Goal: Task Accomplishment & Management: Use online tool/utility

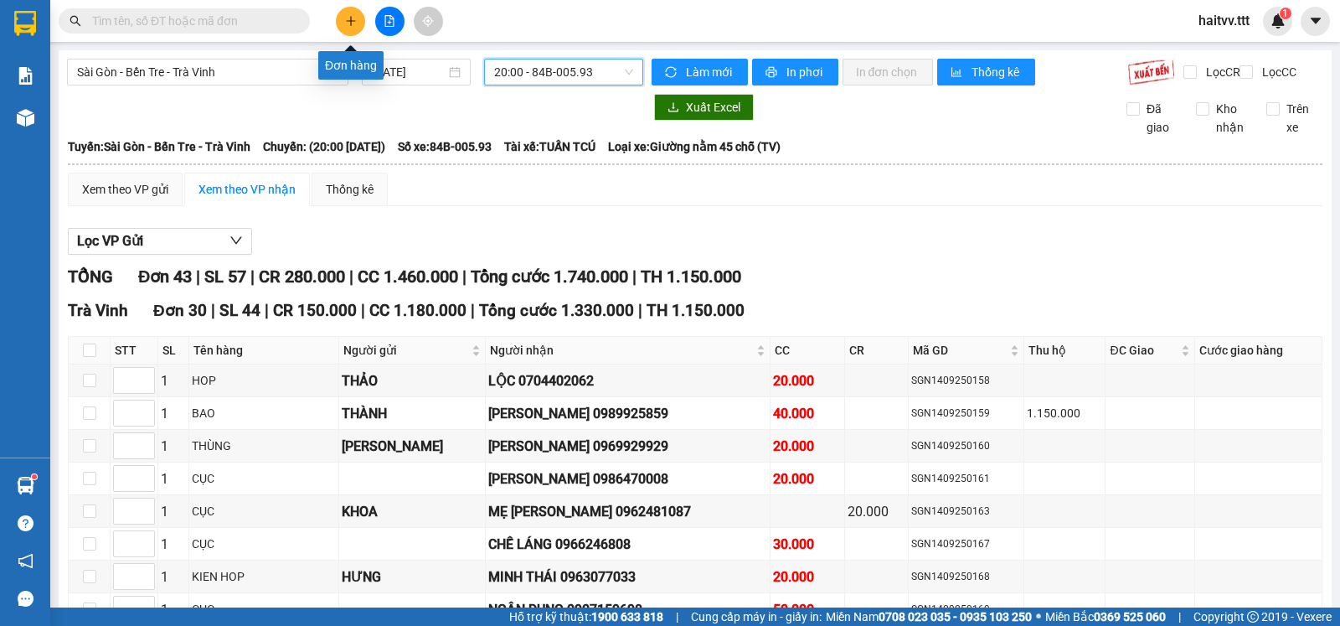
click at [348, 19] on icon "plus" at bounding box center [351, 21] width 12 height 12
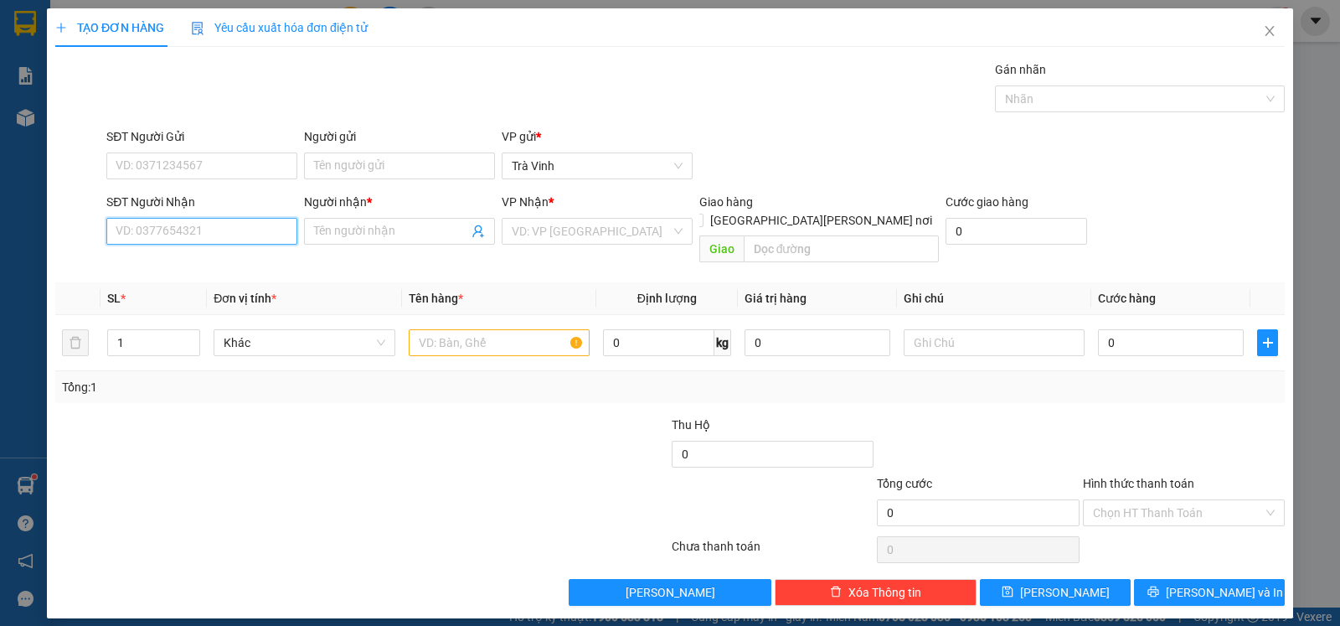
click at [176, 240] on input "SĐT Người Nhận" at bounding box center [201, 231] width 191 height 27
click at [209, 258] on div "0907323098 - MẪN" at bounding box center [201, 267] width 171 height 18
type input "0907323098"
type input "MẪN"
type input "0384934659 SĐT ĐÚNG"
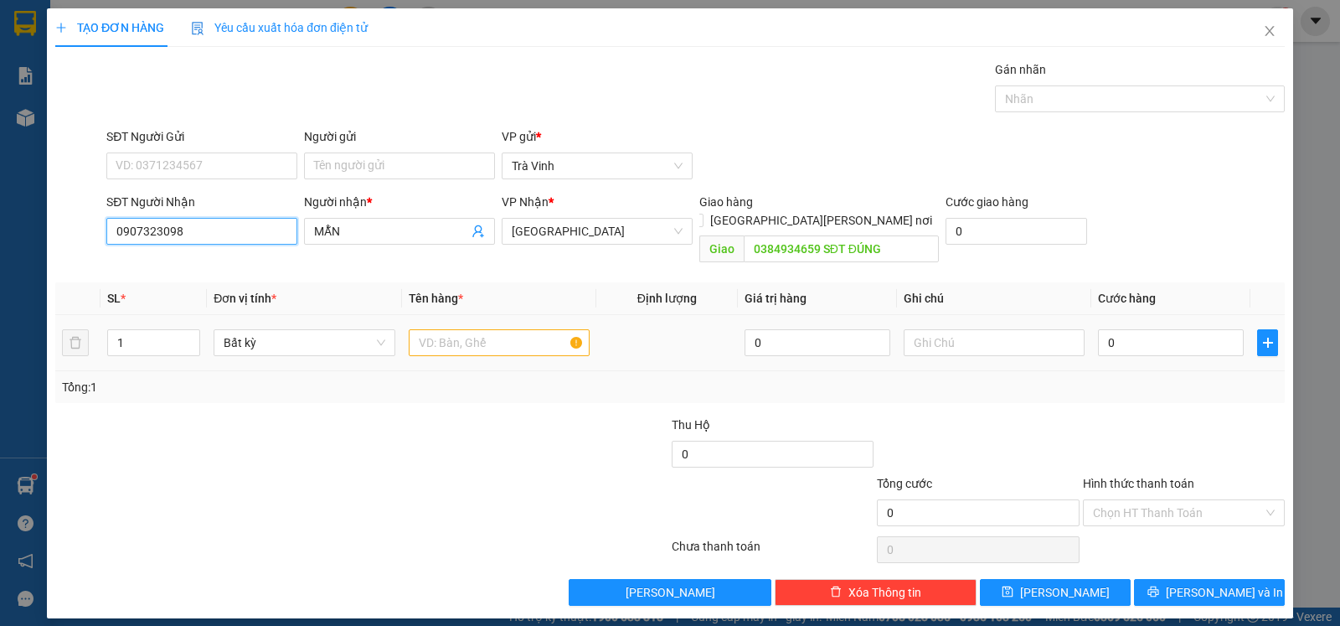
type input "0907323098"
click at [452, 329] on input "text" at bounding box center [499, 342] width 181 height 27
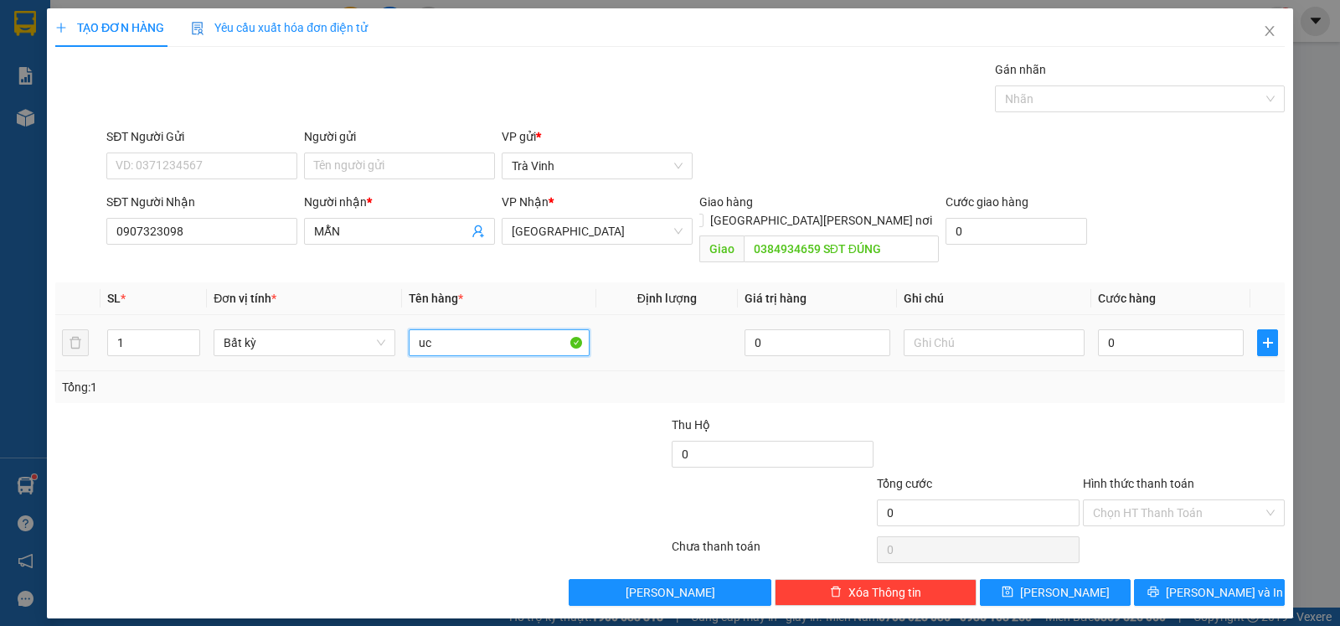
type input "u"
type input "cục"
click at [1148, 329] on input "0" at bounding box center [1171, 342] width 146 height 27
type input "3"
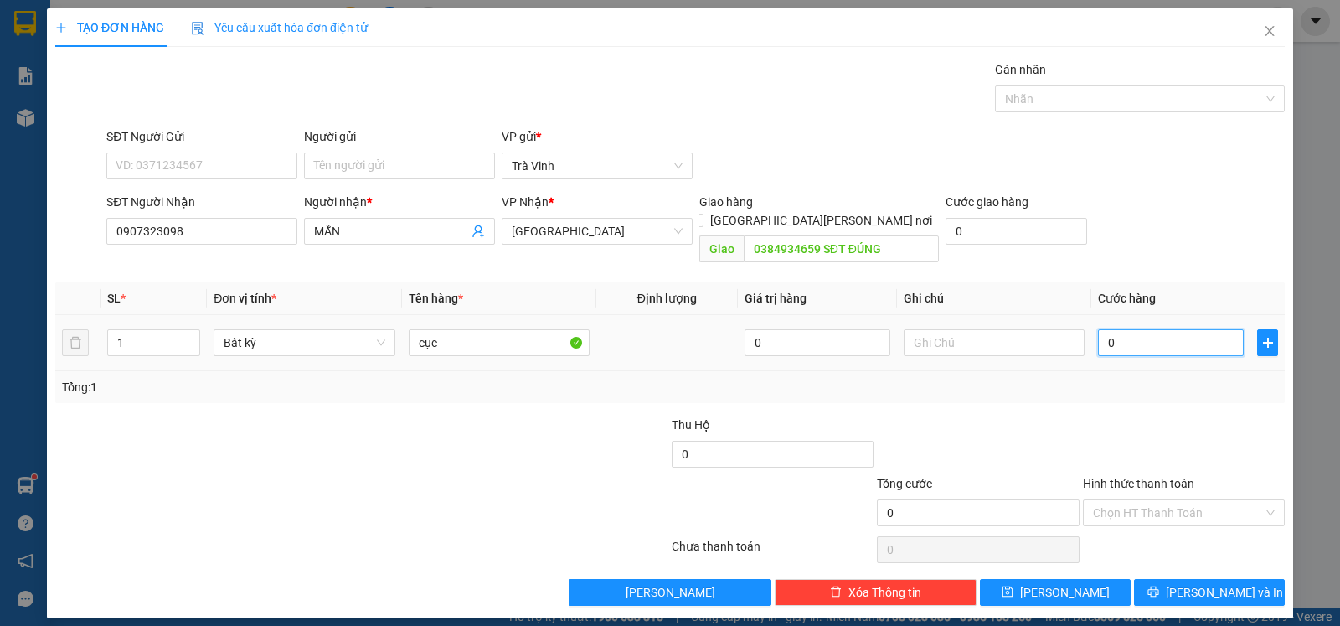
type input "3"
type input "30"
click at [891, 235] on input "0384934659 SĐT ĐÚNG" at bounding box center [842, 248] width 196 height 27
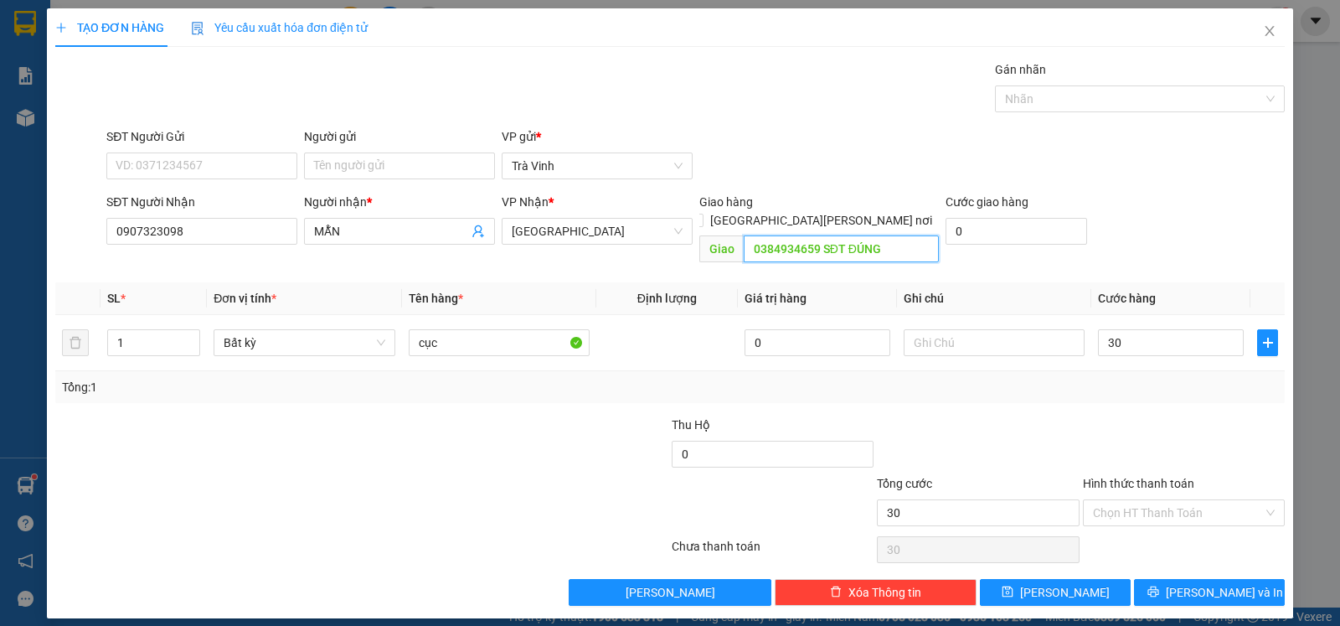
type input "30.000"
click at [1155, 503] on input "Hình thức thanh toán" at bounding box center [1178, 512] width 170 height 25
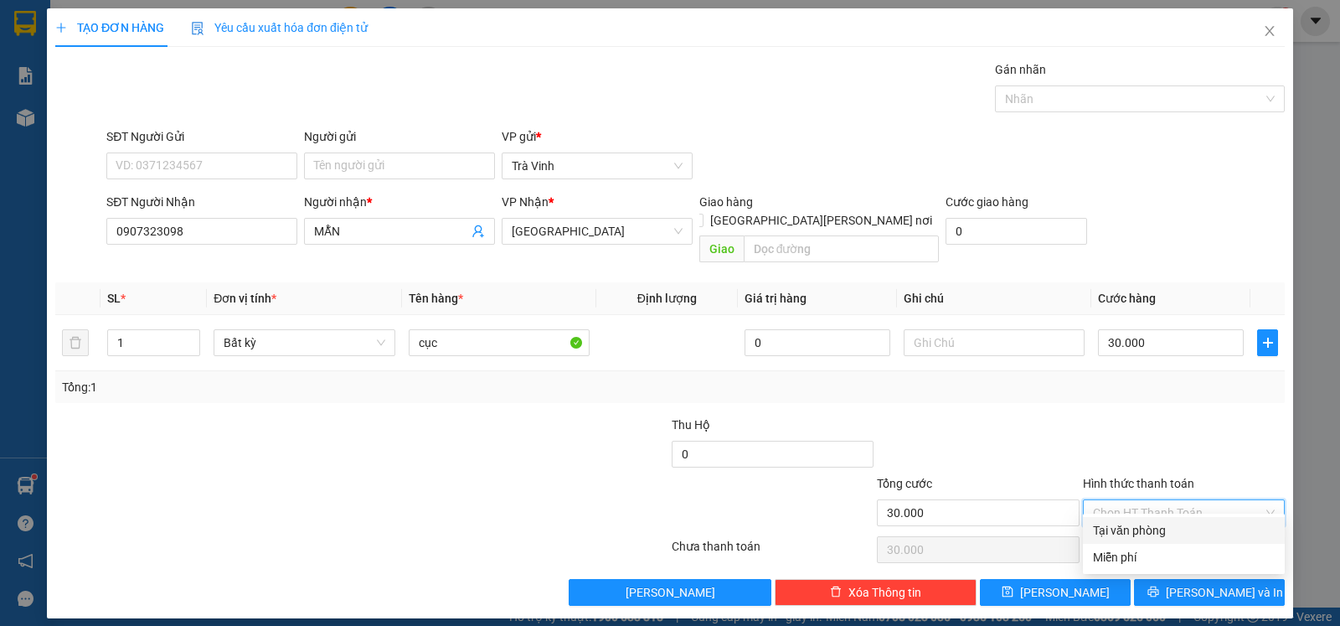
click at [1160, 526] on div "Tại văn phòng" at bounding box center [1184, 530] width 182 height 18
type input "0"
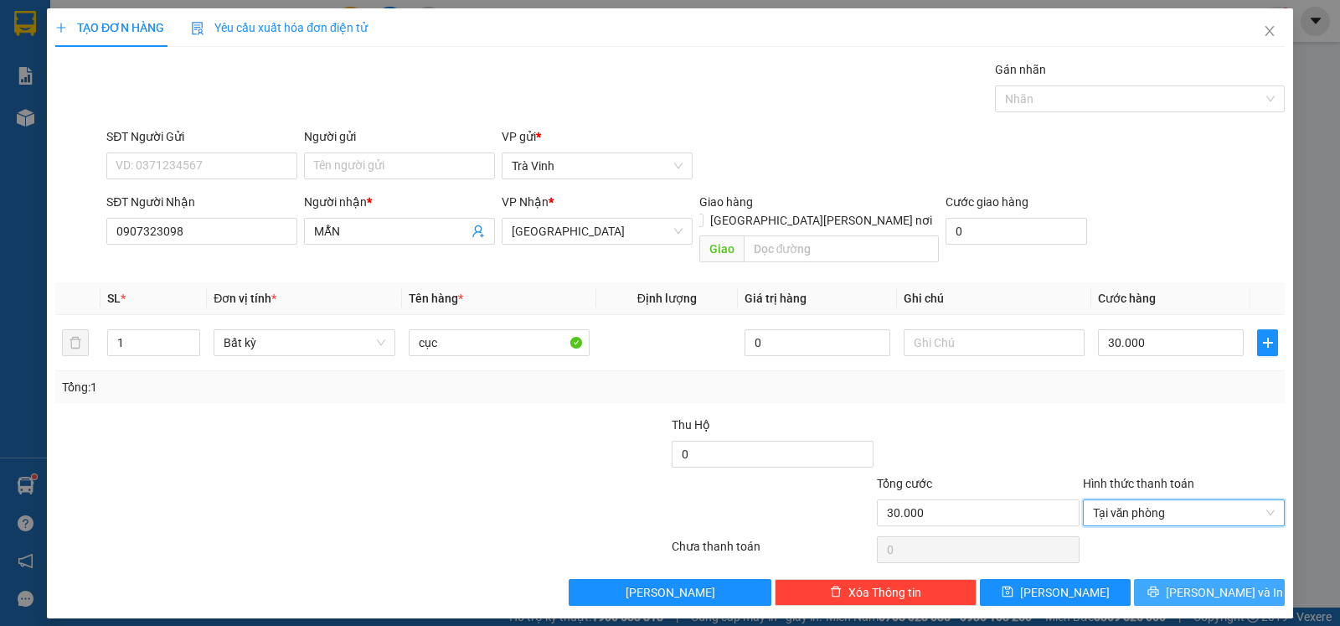
click at [1176, 579] on button "[PERSON_NAME] và In" at bounding box center [1209, 592] width 151 height 27
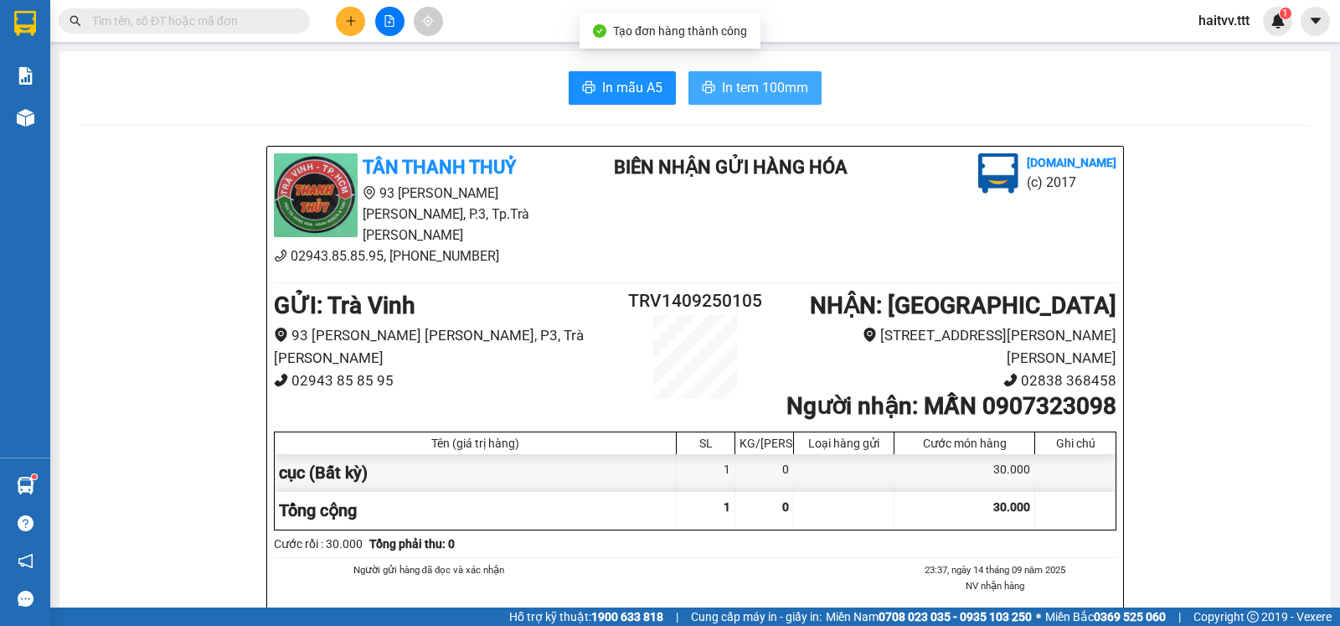
click at [771, 80] on span "In tem 100mm" at bounding box center [765, 87] width 86 height 21
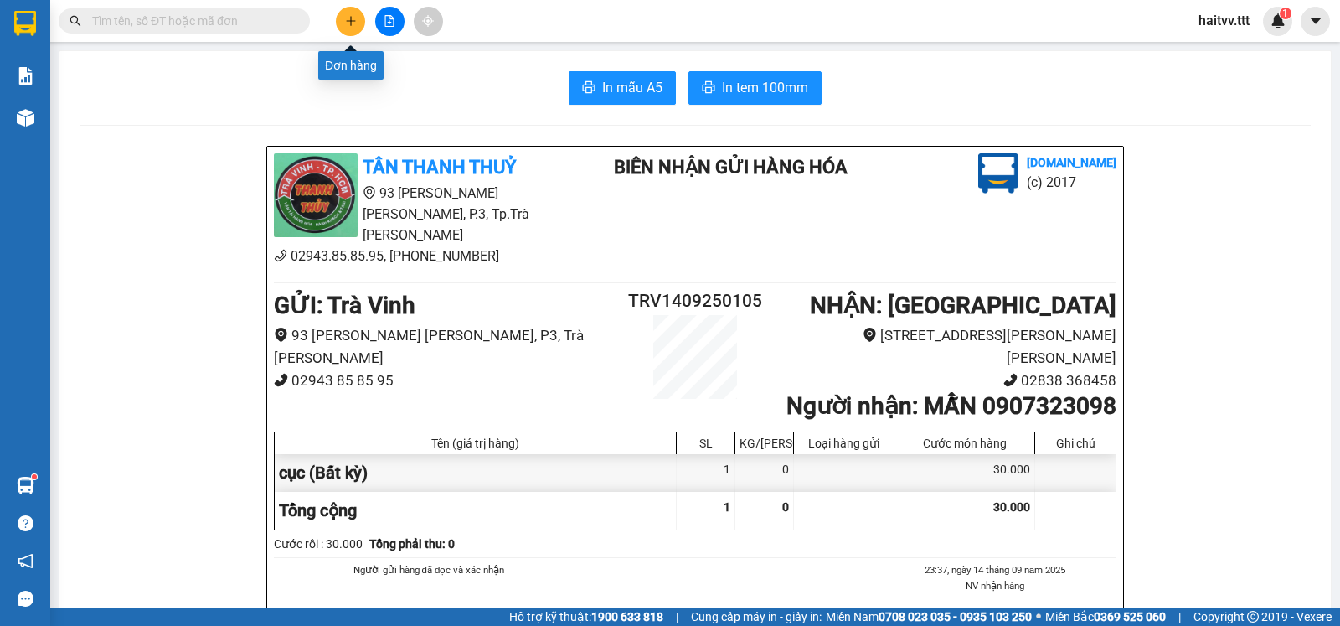
click at [346, 23] on icon "plus" at bounding box center [351, 21] width 12 height 12
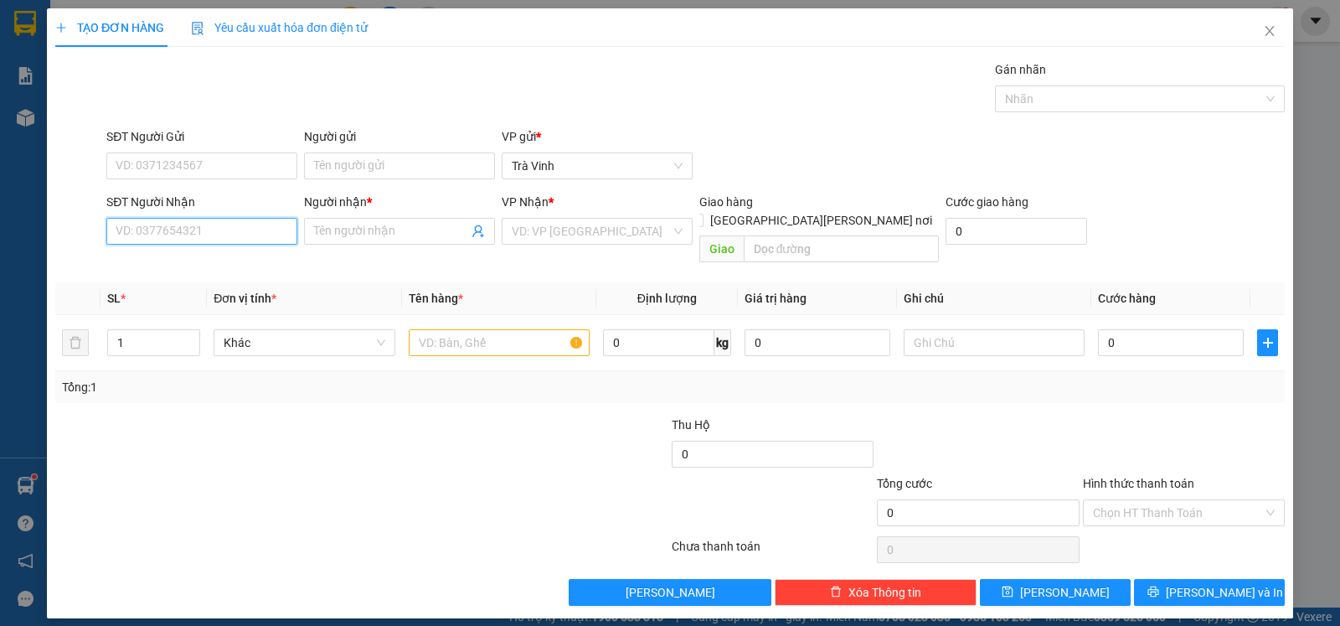
click at [142, 230] on input "SĐT Người Nhận" at bounding box center [201, 231] width 191 height 27
type input "0903949642"
click at [176, 269] on div "0903949642 - C ĐÀO GTN" at bounding box center [201, 267] width 171 height 18
type input "C ĐÀO GTN"
type input "0903949642"
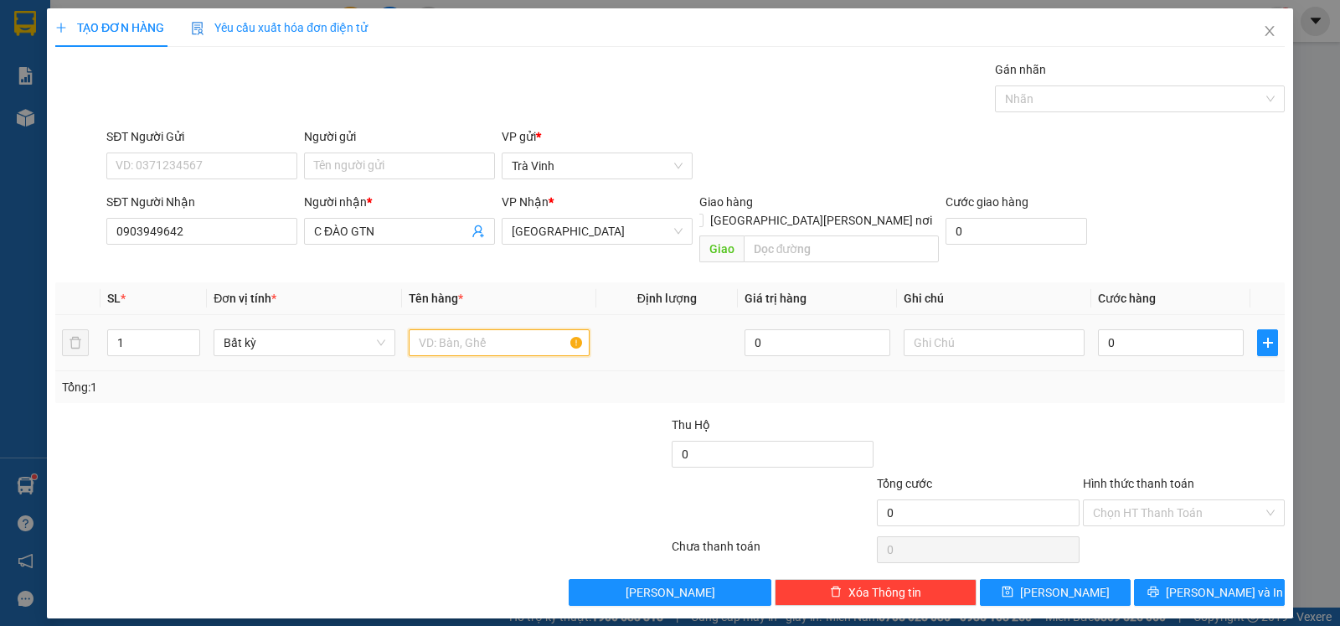
click at [440, 329] on input "text" at bounding box center [499, 342] width 181 height 27
type input "bao"
click at [968, 329] on input "text" at bounding box center [994, 342] width 181 height 27
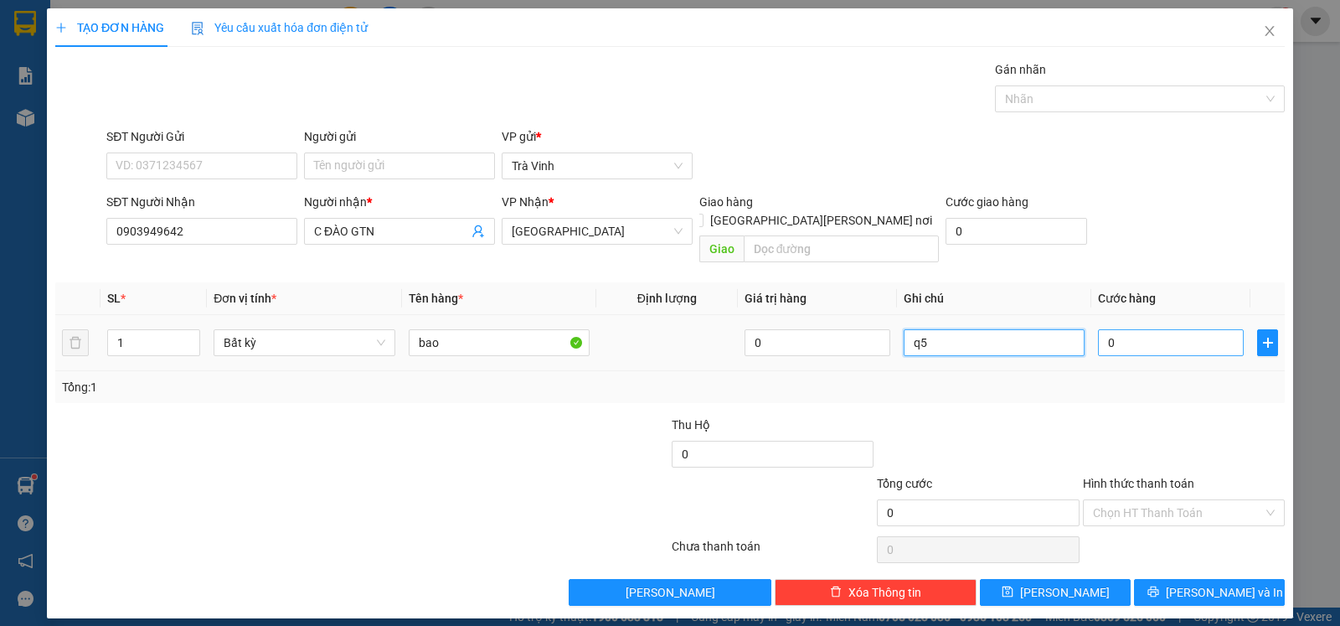
type input "q5"
click at [1143, 330] on input "0" at bounding box center [1171, 342] width 146 height 27
type input "8"
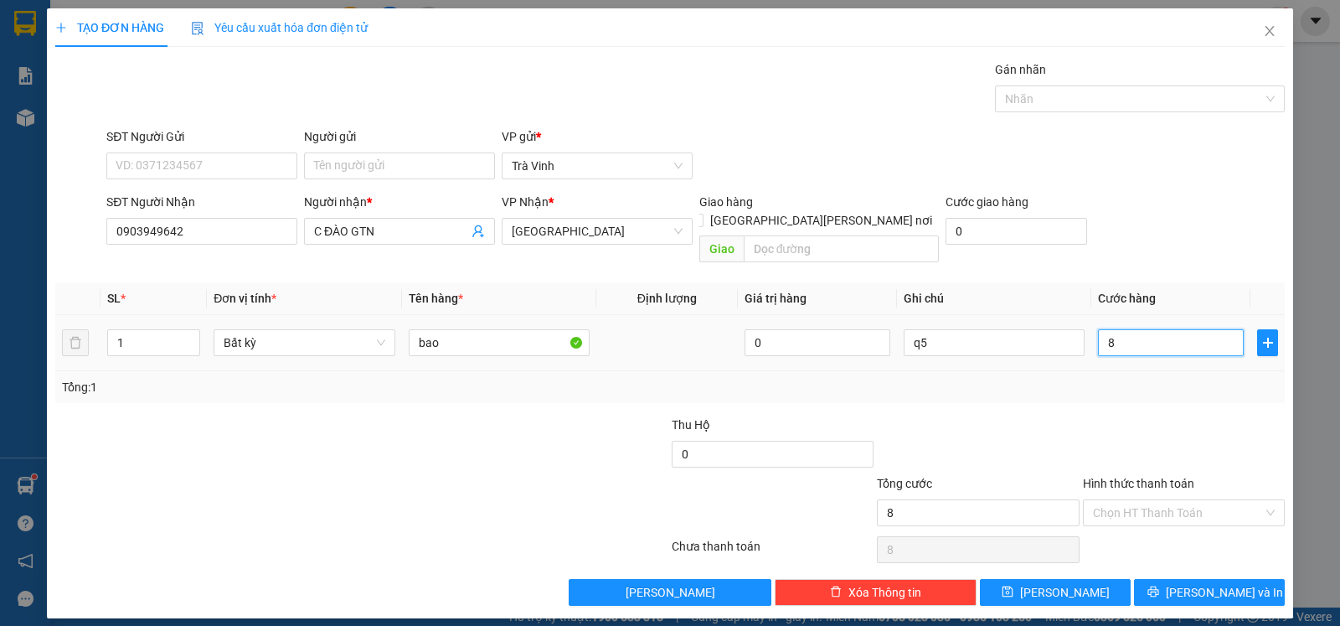
type input "80"
type input "80.000"
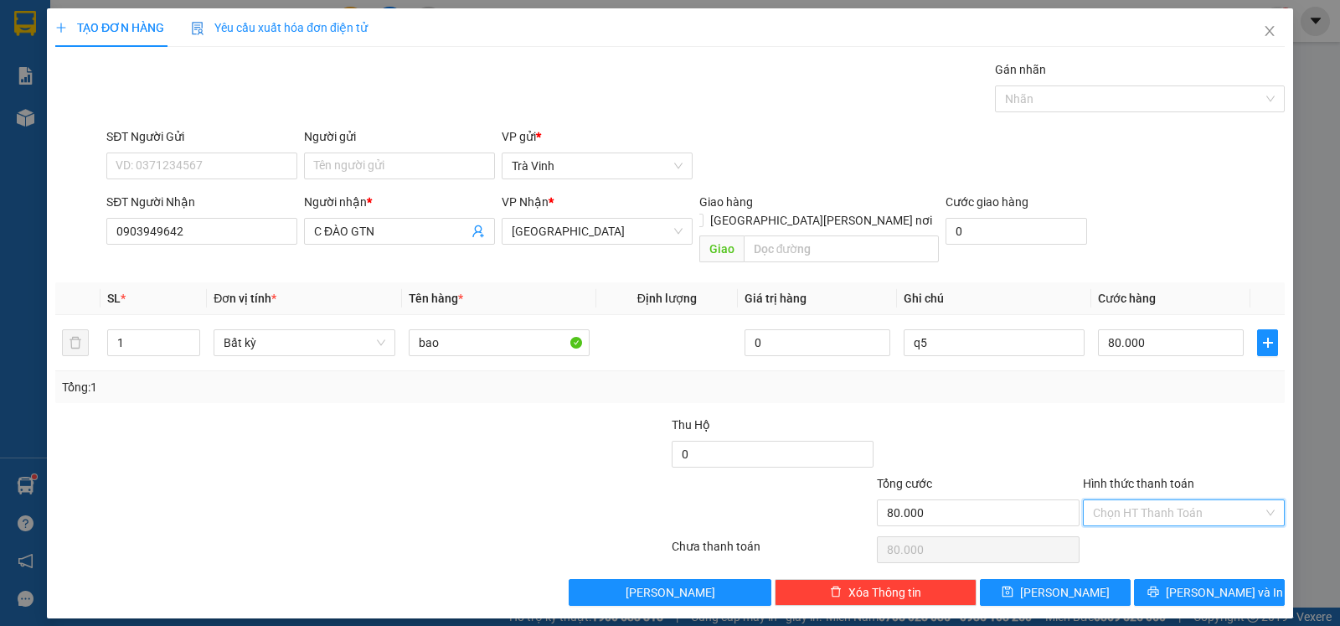
click at [1130, 500] on input "Hình thức thanh toán" at bounding box center [1178, 512] width 170 height 25
click at [1146, 526] on div "Tại văn phòng" at bounding box center [1184, 530] width 182 height 18
type input "0"
click at [1208, 583] on span "[PERSON_NAME] và In" at bounding box center [1224, 592] width 117 height 18
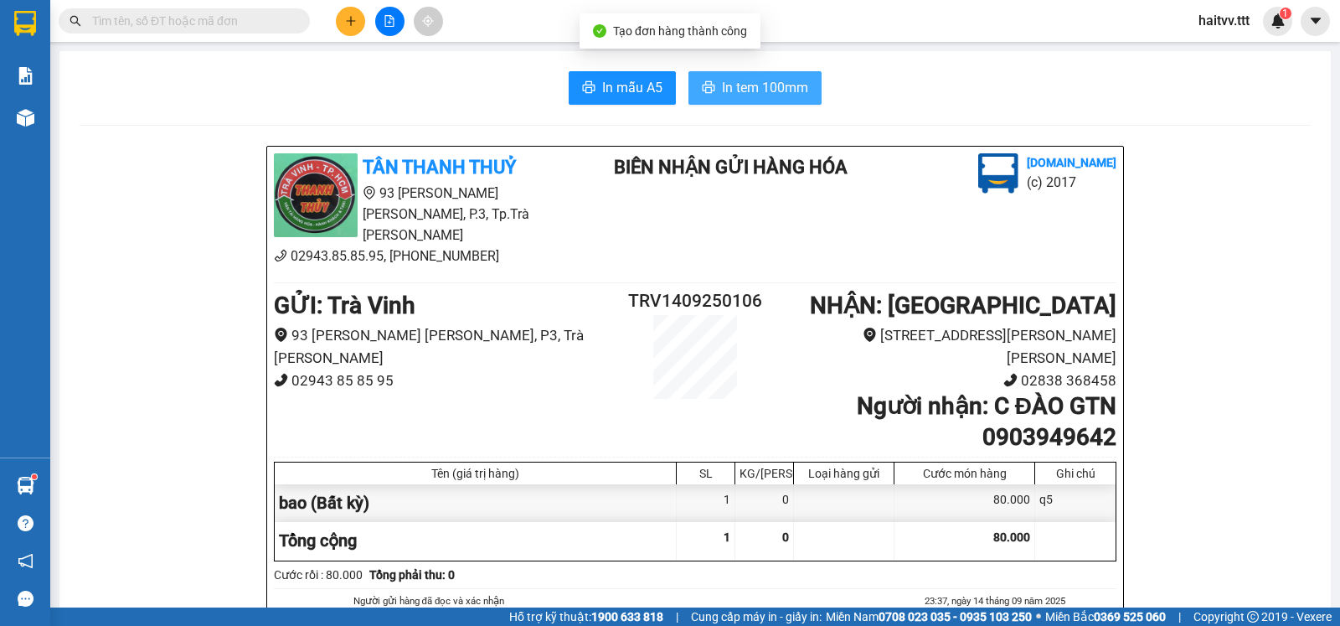
click at [736, 95] on span "In tem 100mm" at bounding box center [765, 87] width 86 height 21
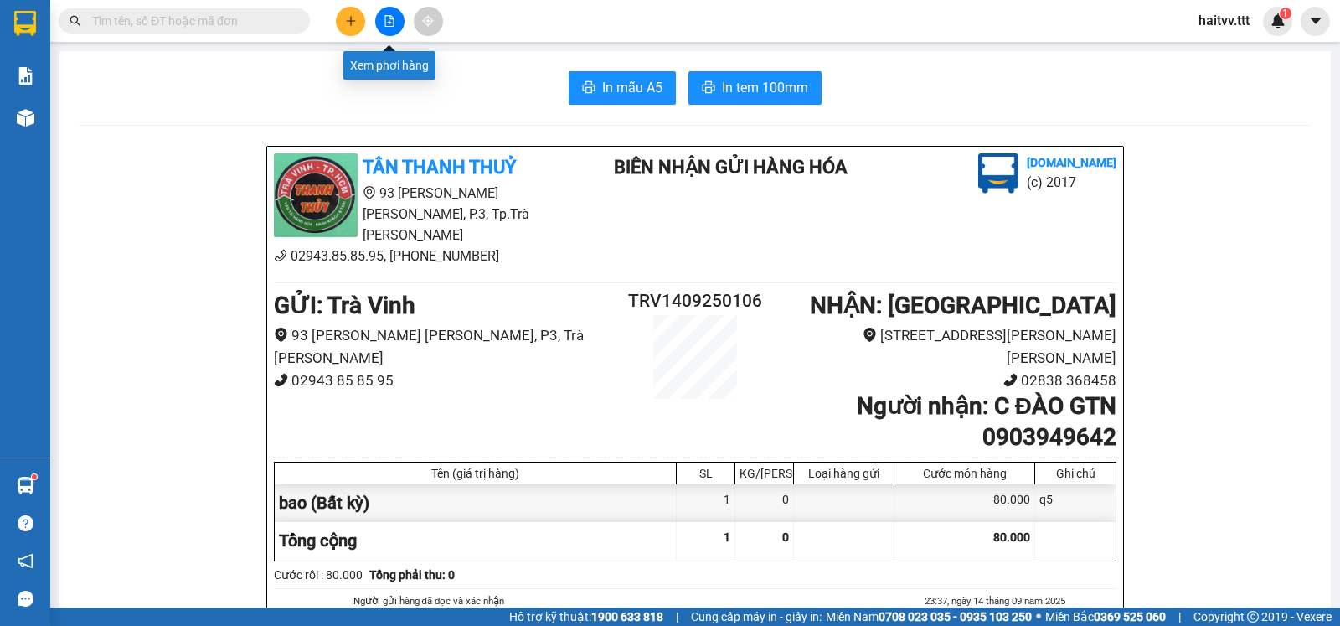
drag, startPoint x: 388, startPoint y: 18, endPoint x: 194, endPoint y: 49, distance: 196.8
click at [389, 18] on icon "file-add" at bounding box center [390, 21] width 12 height 12
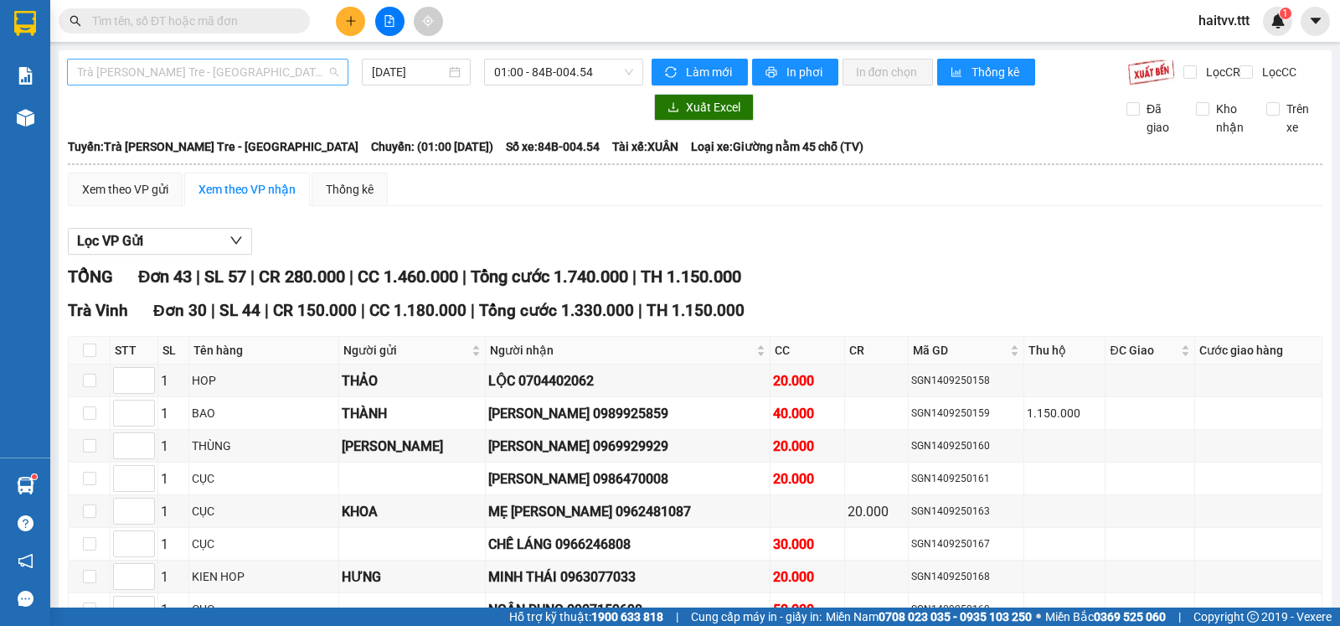
click at [147, 71] on span "Trà [PERSON_NAME] Tre - [GEOGRAPHIC_DATA]" at bounding box center [207, 71] width 261 height 25
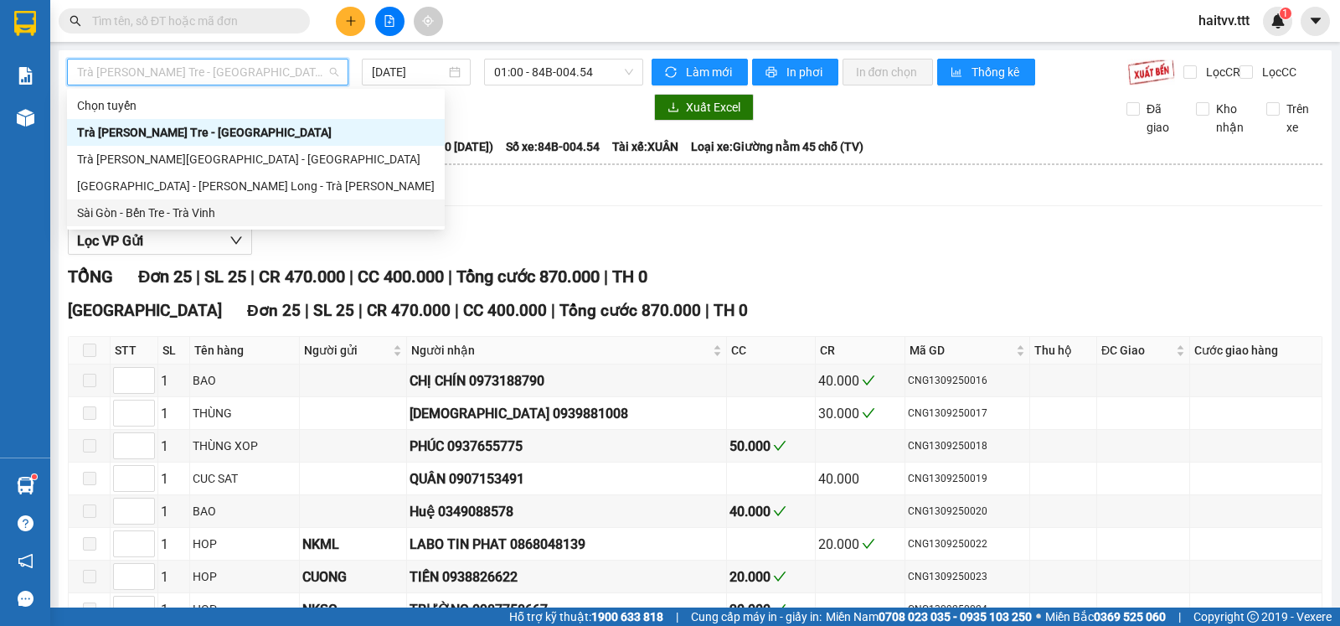
click at [156, 214] on div "Sài Gòn - Bến Tre - Trà Vinh" at bounding box center [256, 213] width 358 height 18
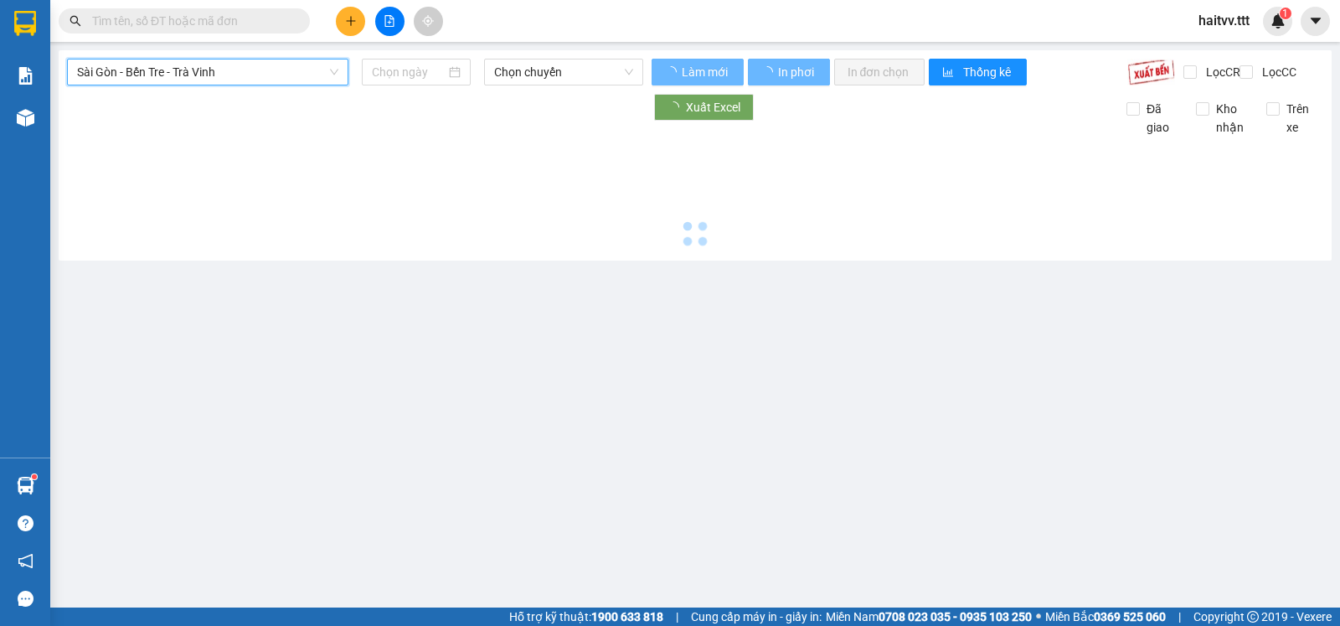
type input "[DATE]"
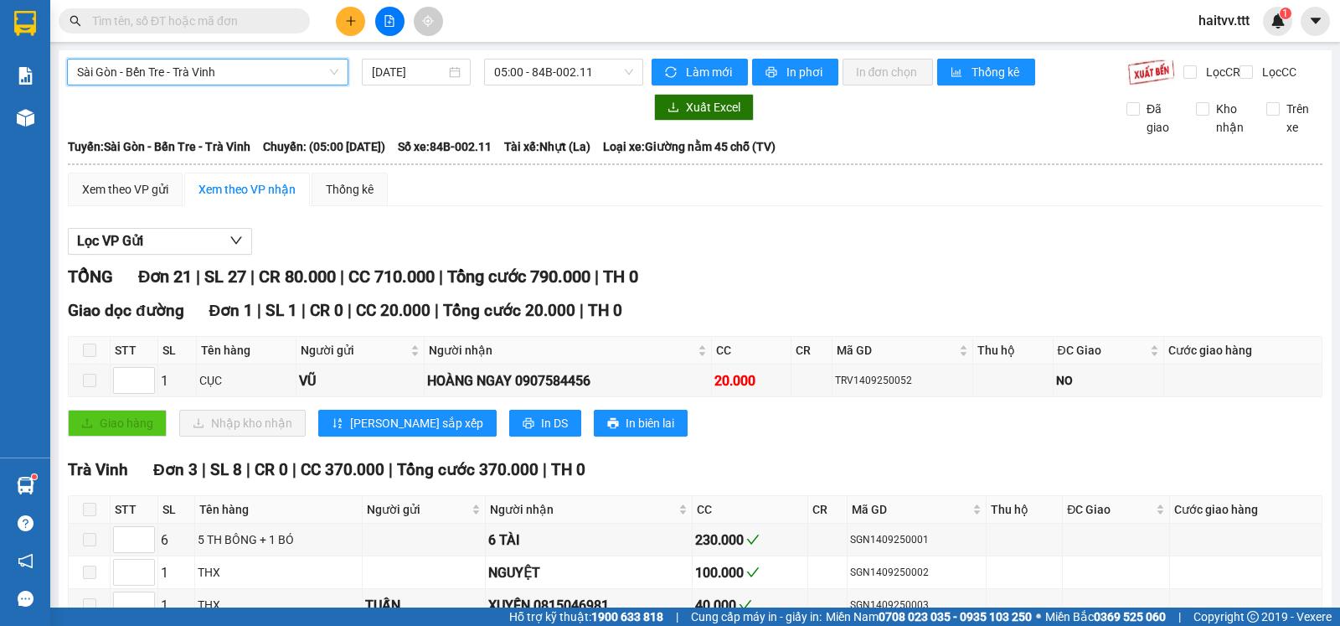
click at [208, 74] on span "Sài Gòn - Bến Tre - Trà Vinh" at bounding box center [207, 71] width 261 height 25
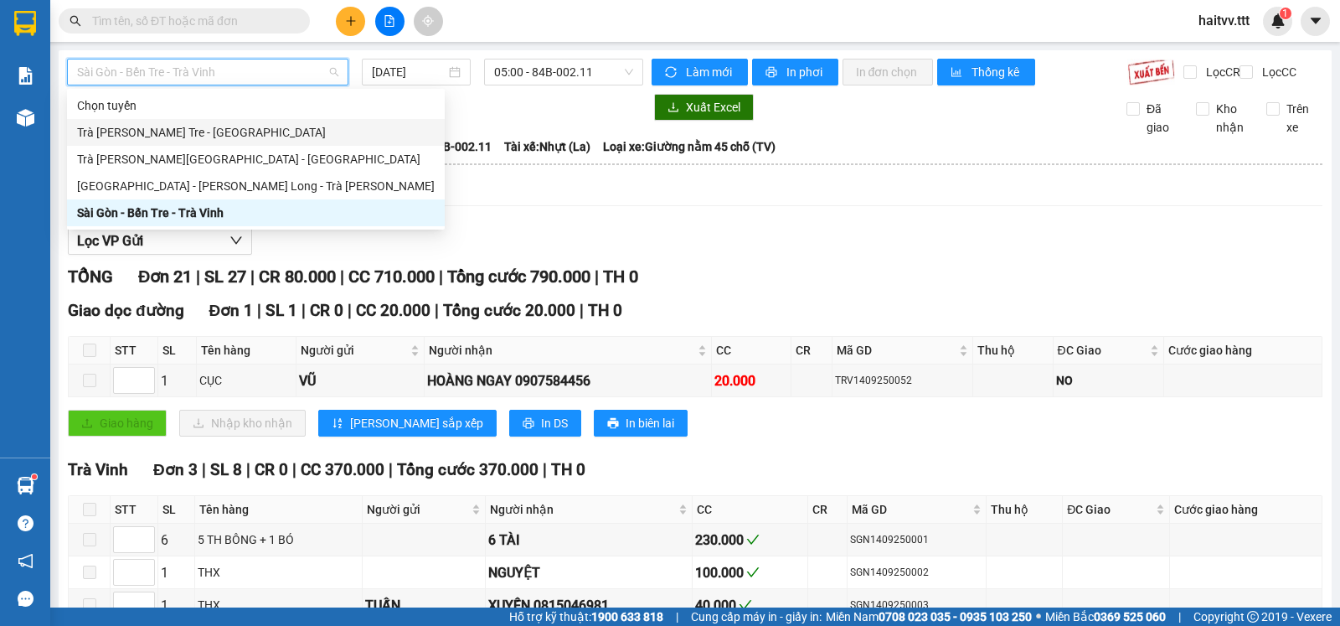
click at [173, 128] on div "Trà [PERSON_NAME] Tre - [GEOGRAPHIC_DATA]" at bounding box center [256, 132] width 358 height 18
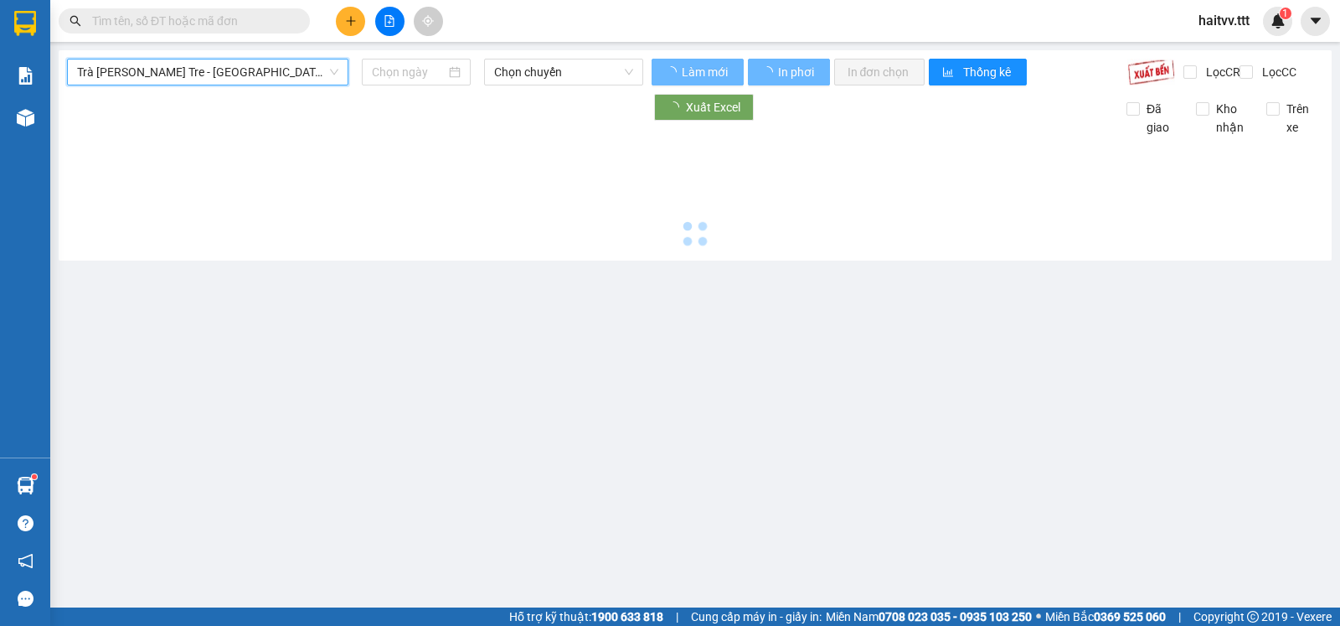
type input "[DATE]"
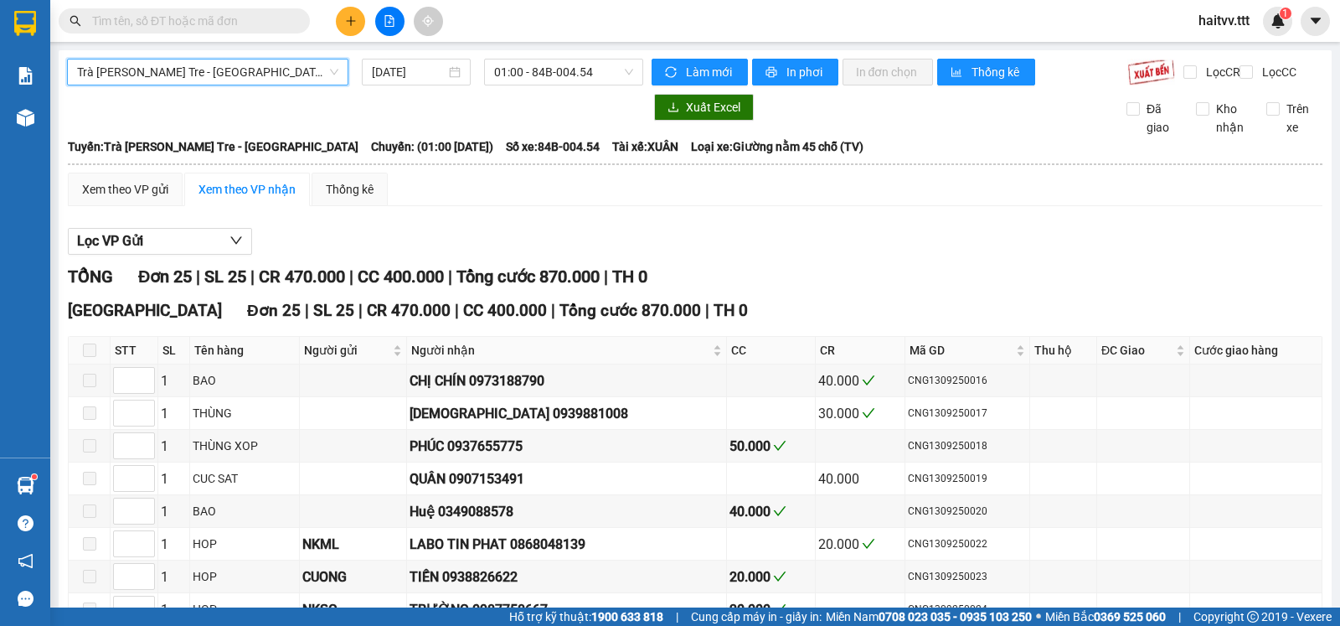
click at [209, 64] on span "Trà [PERSON_NAME] Tre - [GEOGRAPHIC_DATA]" at bounding box center [207, 71] width 261 height 25
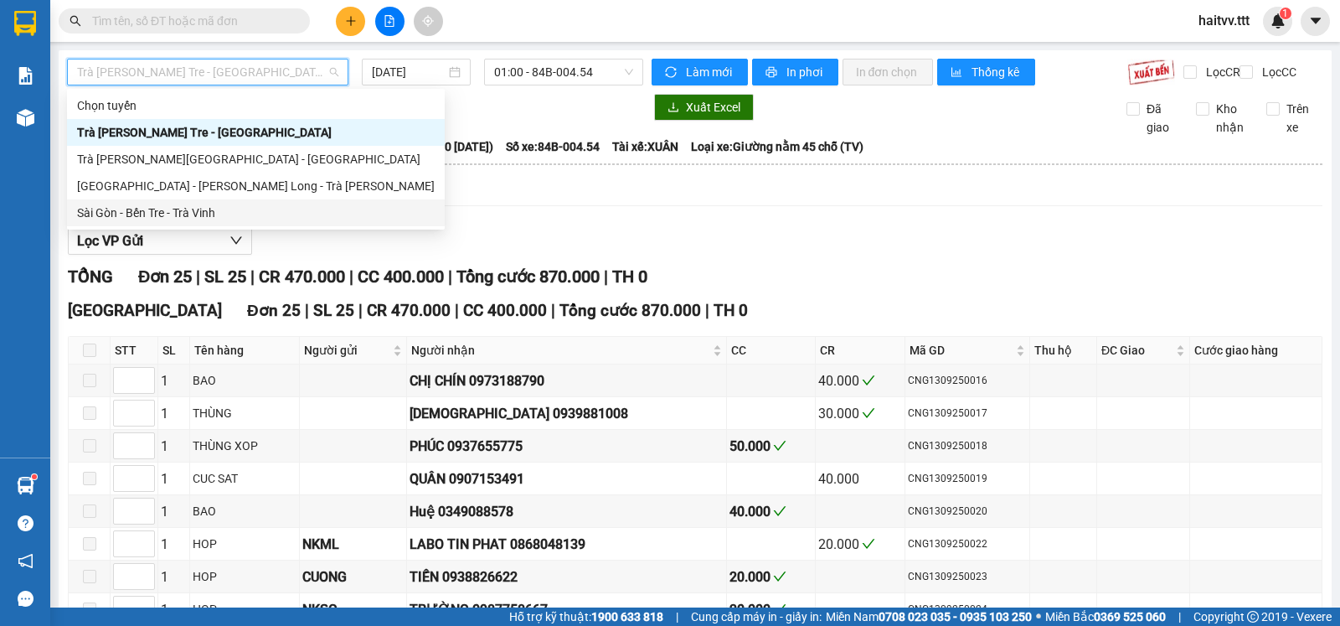
click at [171, 211] on div "Sài Gòn - Bến Tre - Trà Vinh" at bounding box center [256, 213] width 358 height 18
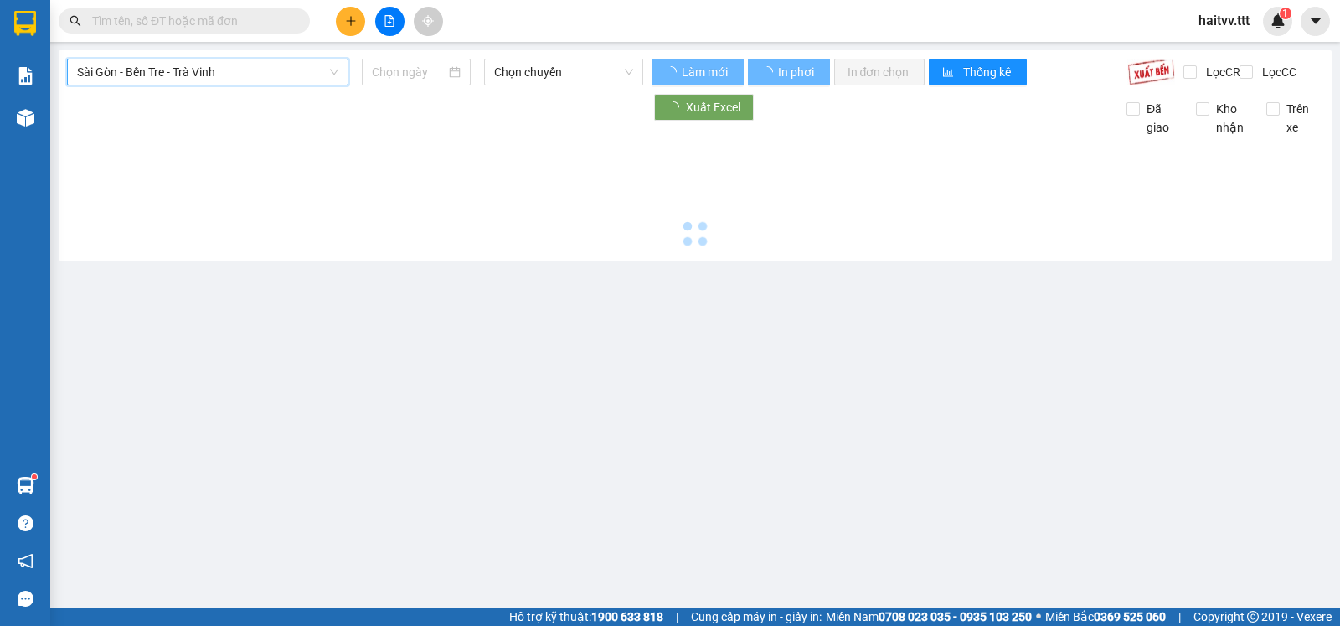
type input "[DATE]"
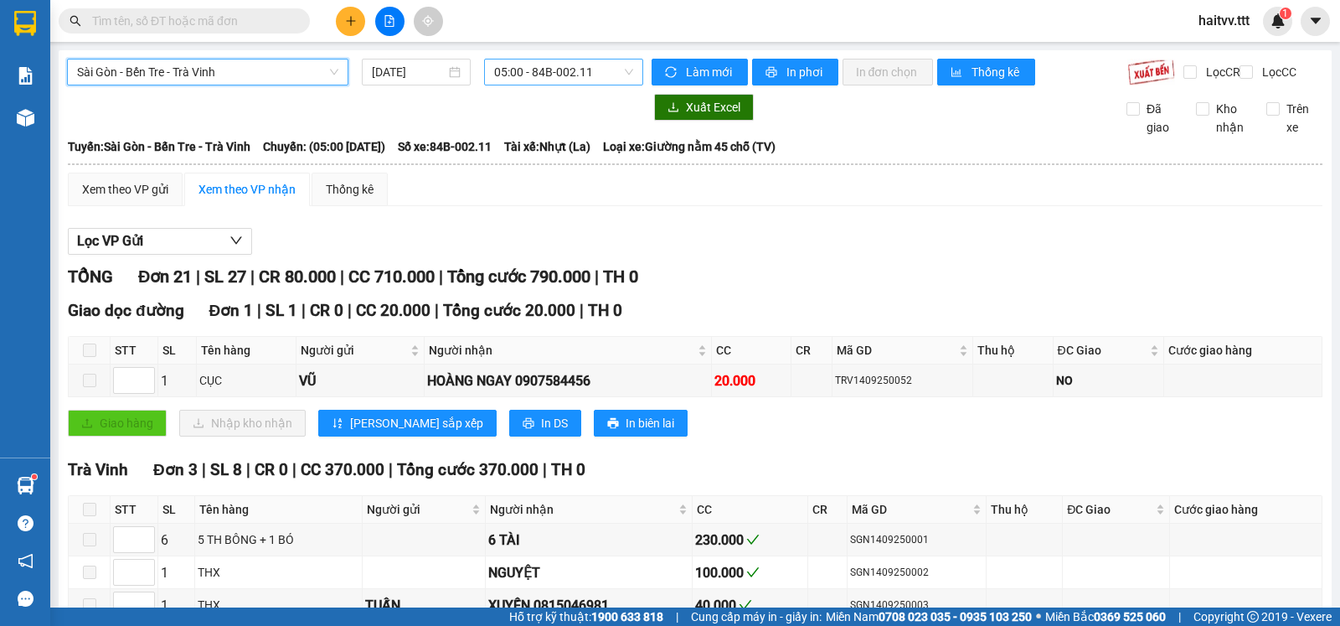
click at [545, 78] on span "05:00 - 84B-002.11" at bounding box center [563, 71] width 138 height 25
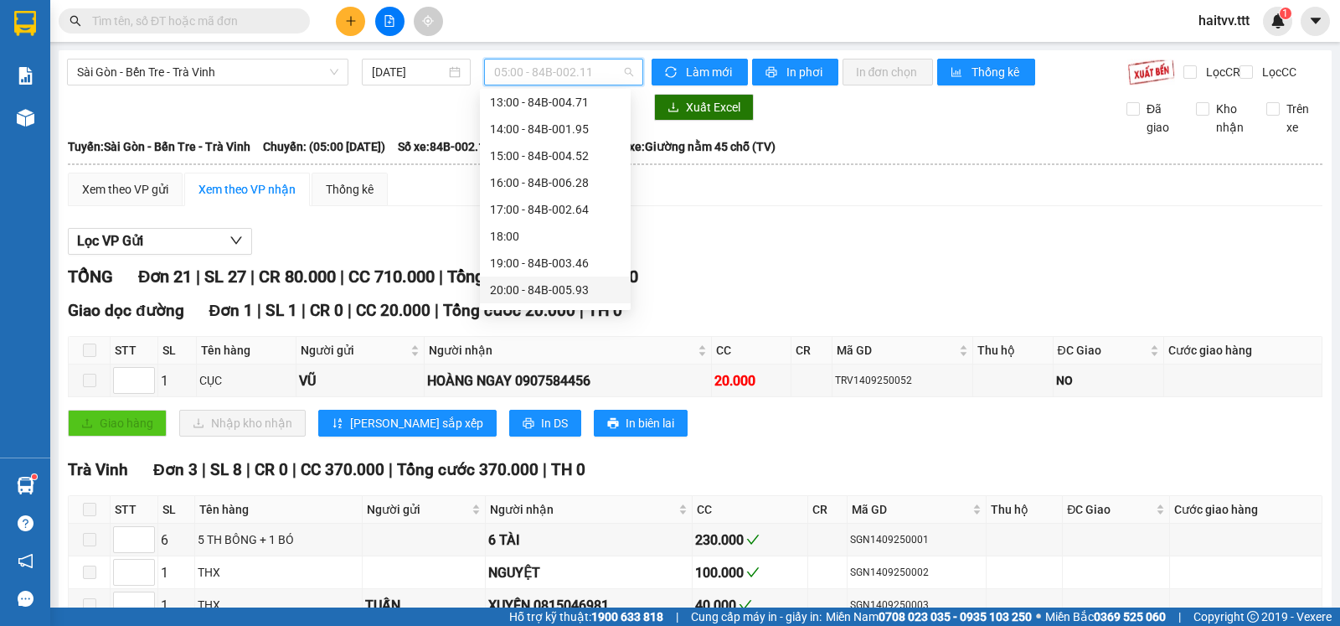
scroll to position [268, 0]
click at [560, 265] on div "20:00 - 84B-005.93" at bounding box center [555, 266] width 131 height 18
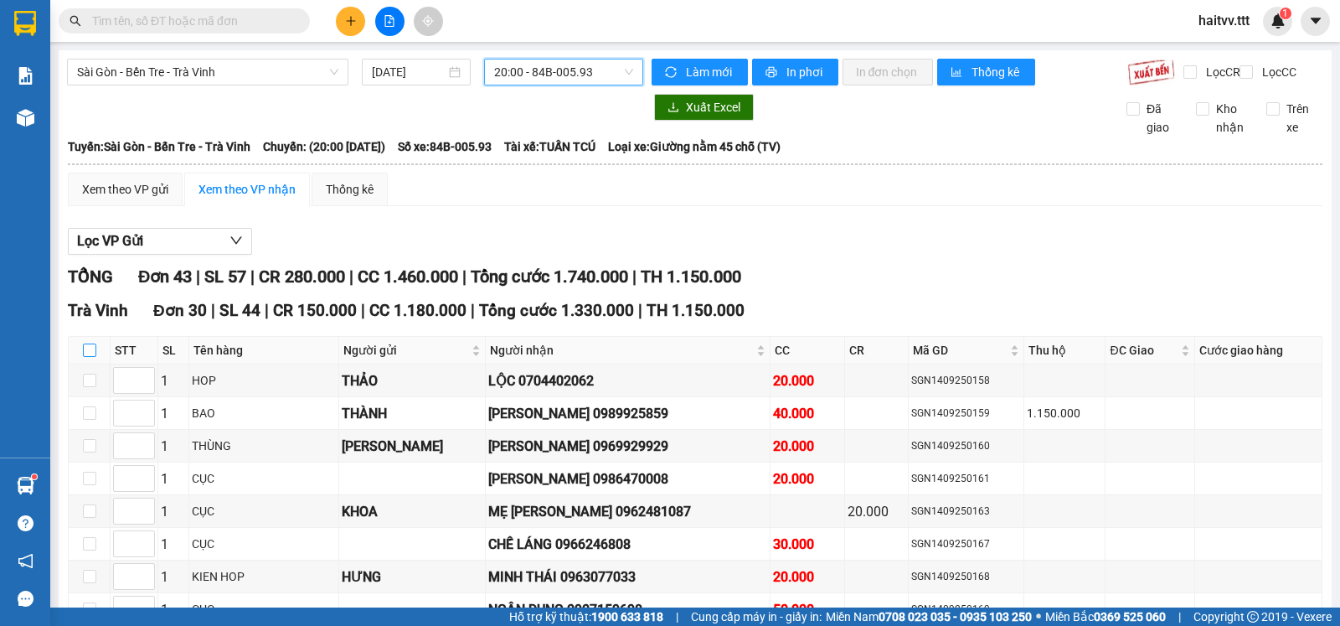
click at [85, 357] on input "checkbox" at bounding box center [89, 349] width 13 height 13
checkbox input "true"
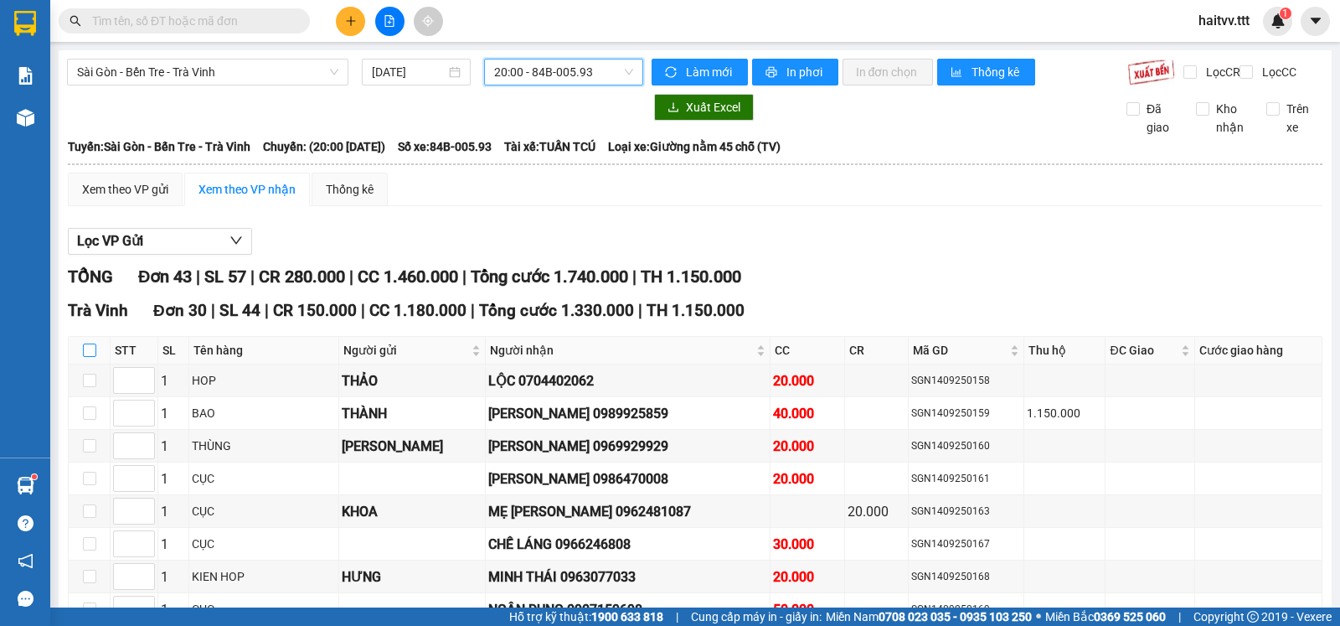
checkbox input "true"
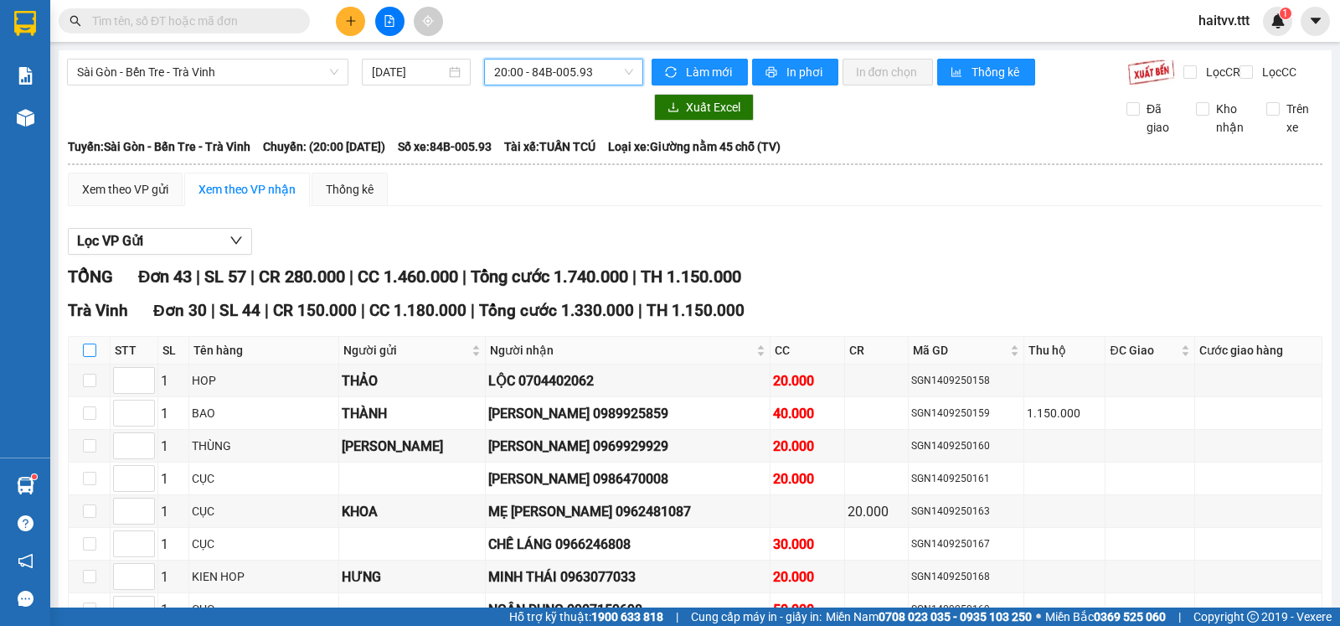
checkbox input "true"
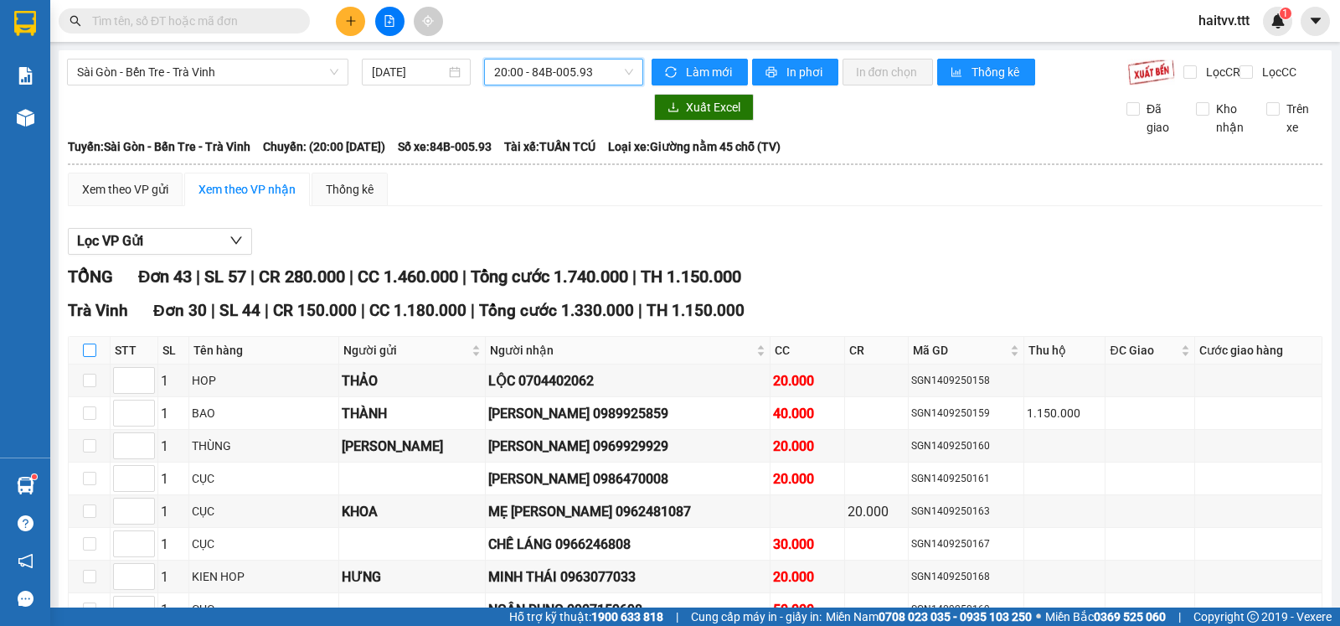
checkbox input "true"
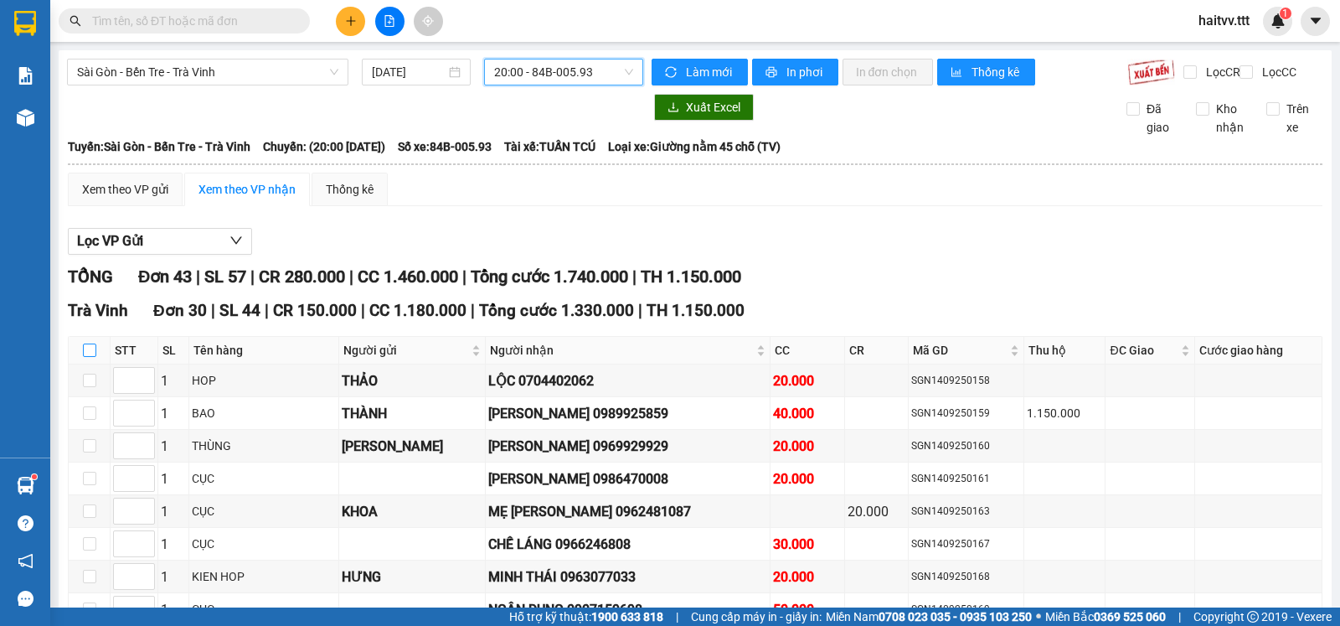
checkbox input "true"
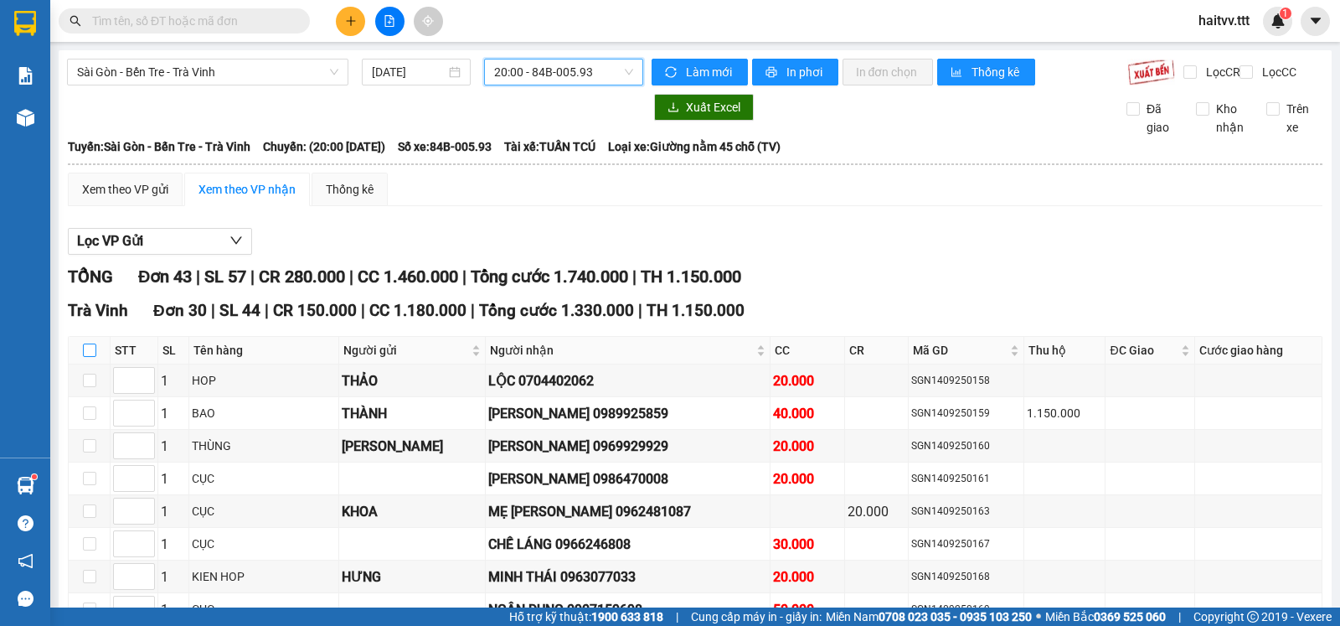
checkbox input "true"
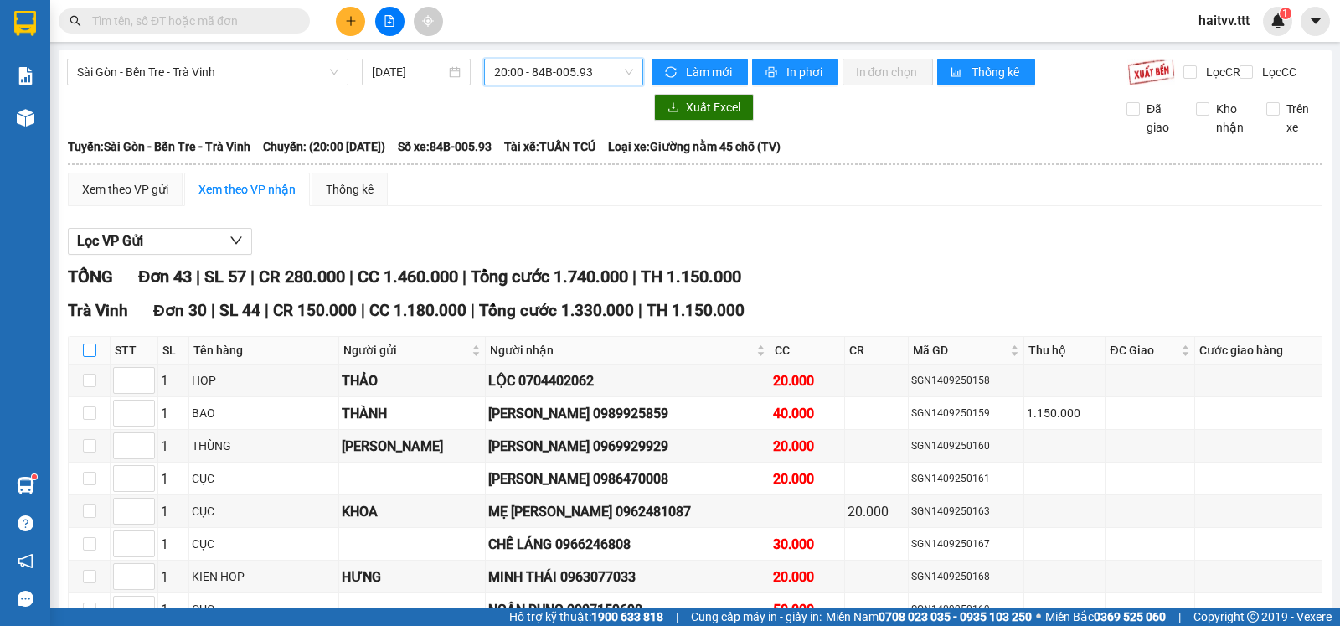
checkbox input "true"
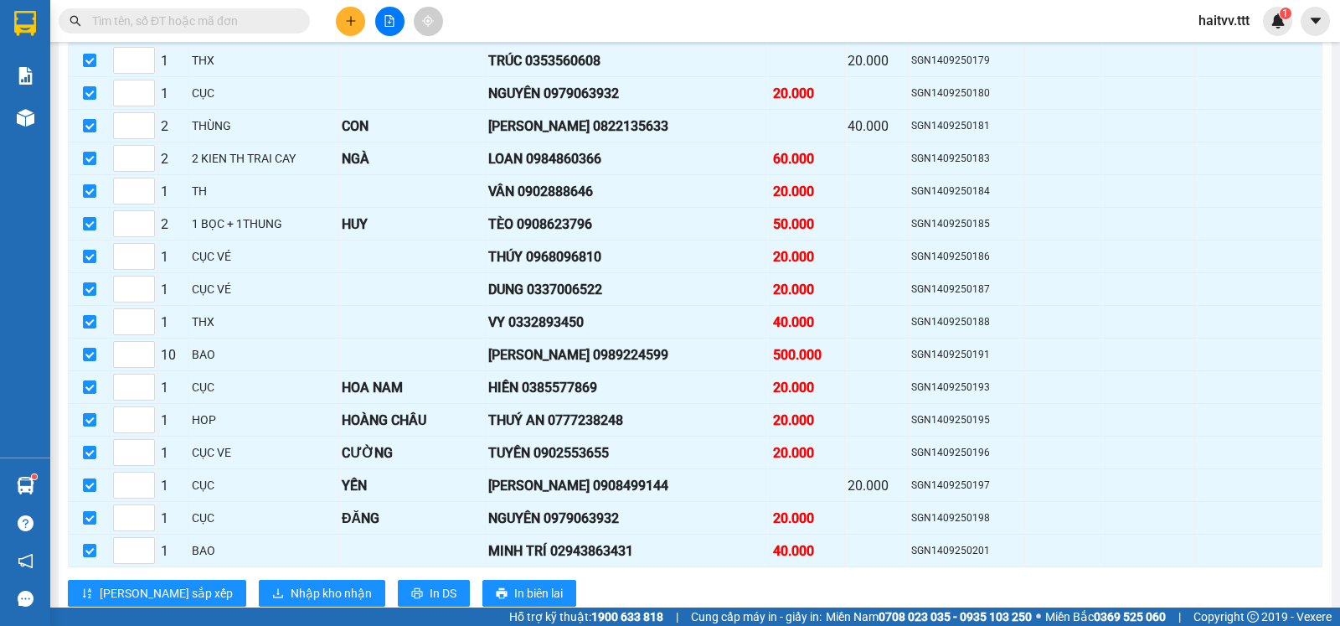
scroll to position [838, 0]
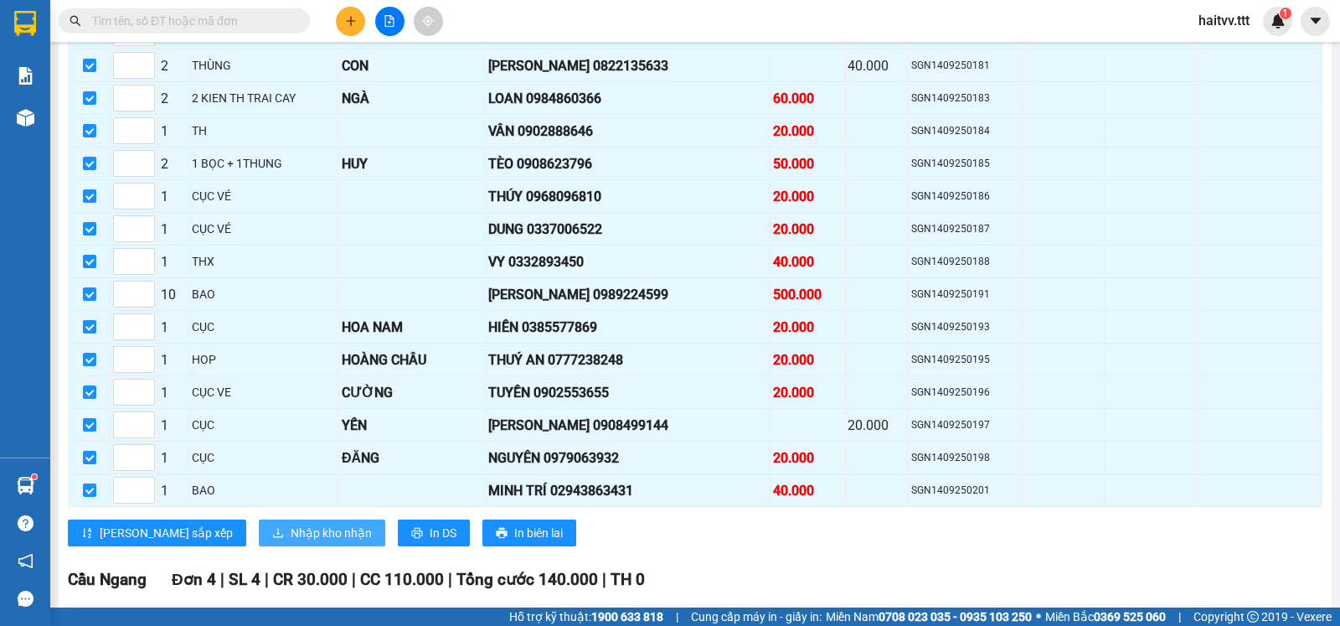
click at [291, 542] on span "Nhập kho nhận" at bounding box center [331, 533] width 81 height 18
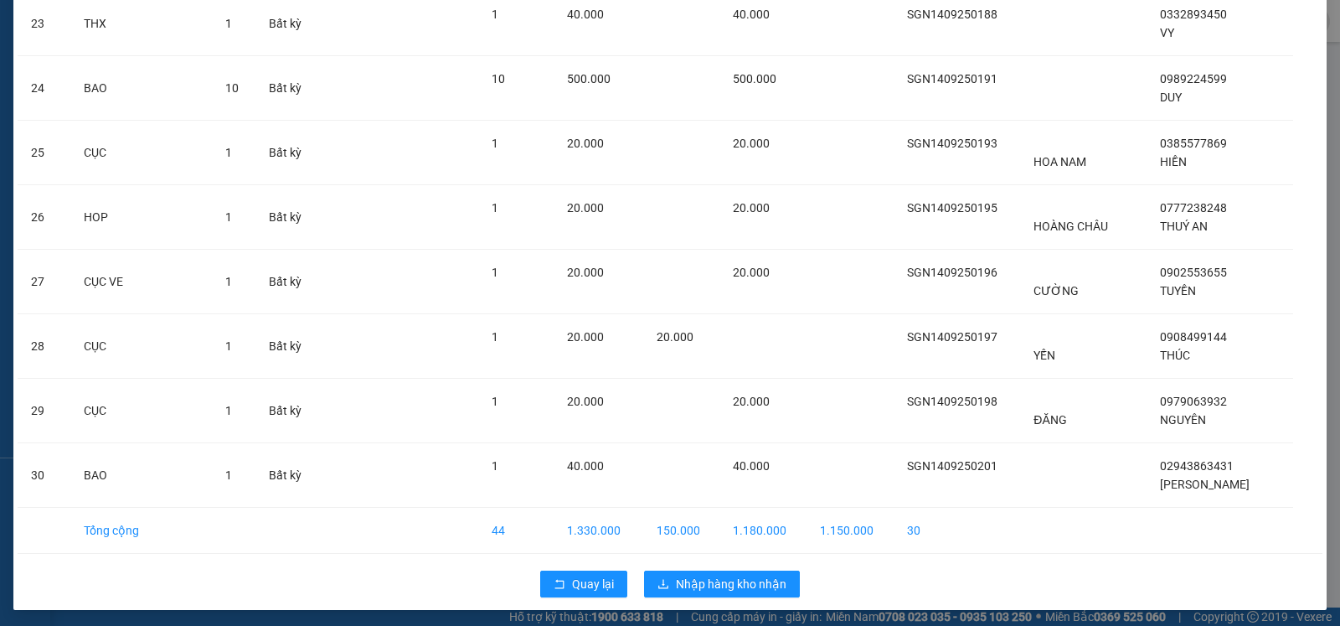
scroll to position [1572, 0]
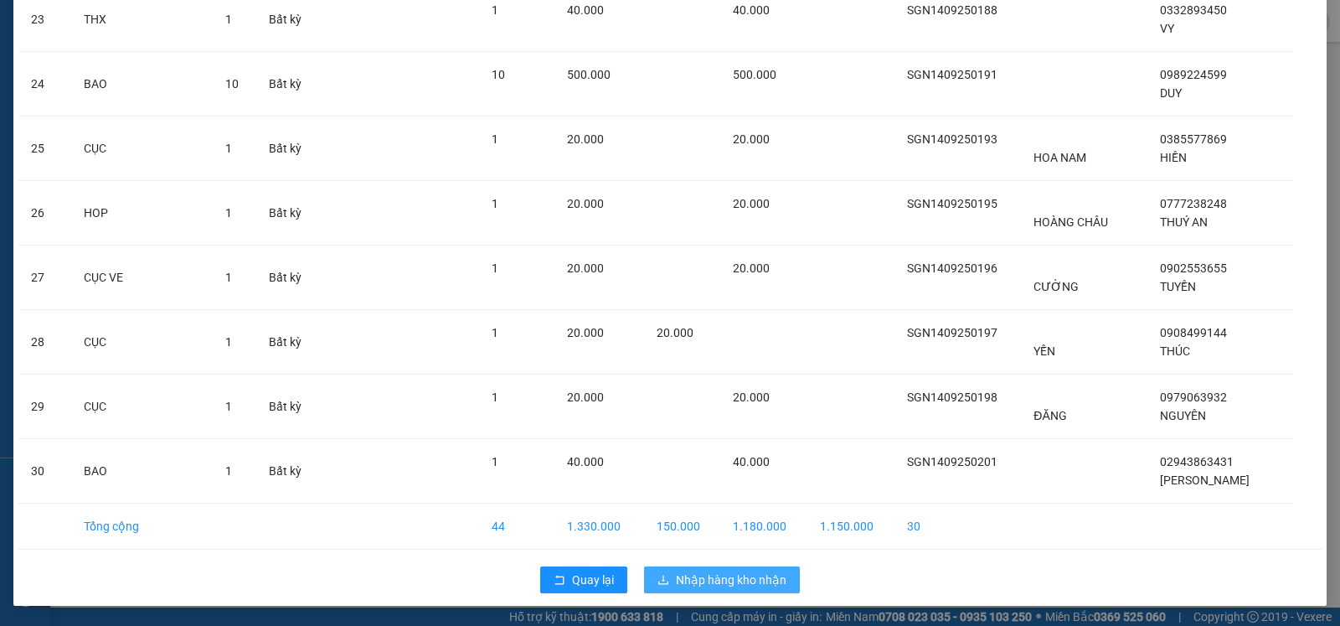
click at [730, 574] on span "Nhập hàng kho nhận" at bounding box center [731, 579] width 111 height 18
